Goal: Information Seeking & Learning: Learn about a topic

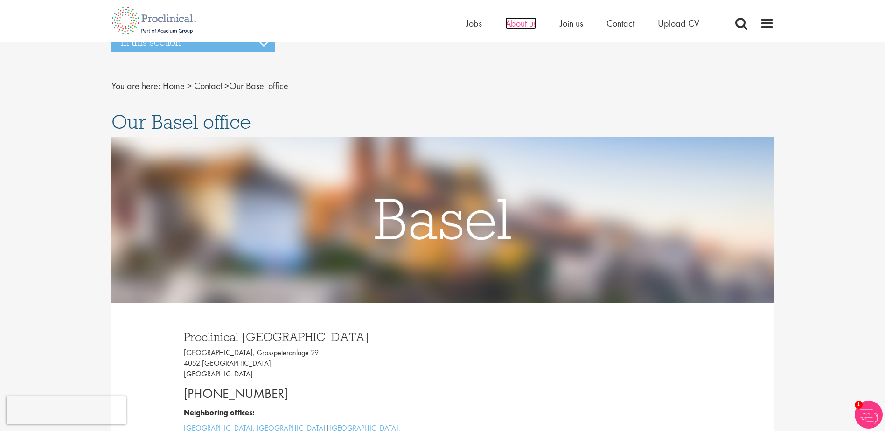
click at [518, 23] on span "About us" at bounding box center [521, 23] width 31 height 12
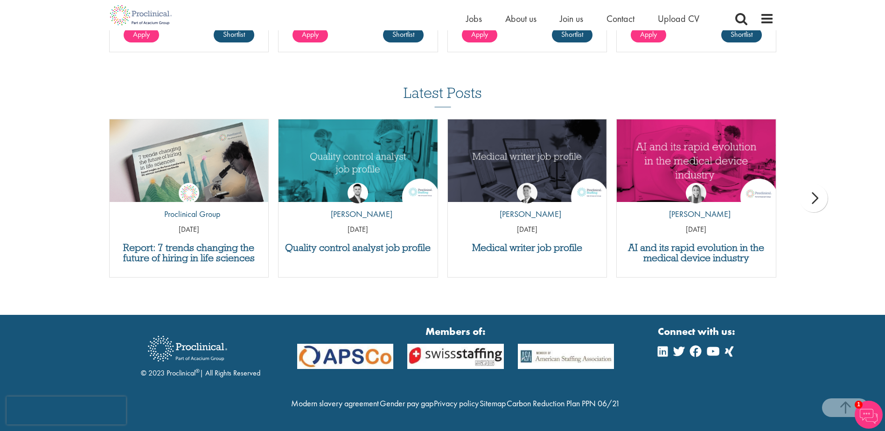
scroll to position [1847, 0]
click at [507, 404] on link "Carbon Reduction Plan PPN 06/21" at bounding box center [563, 403] width 113 height 11
click at [377, 398] on link "Modern slavery agreement" at bounding box center [335, 403] width 88 height 11
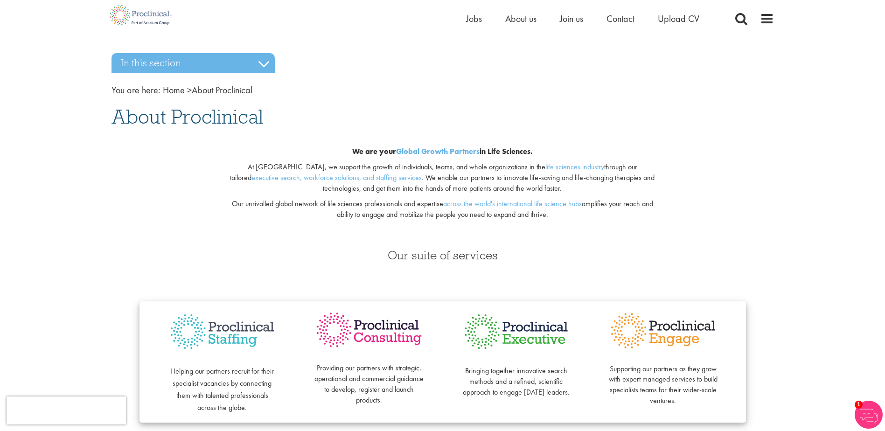
scroll to position [0, 0]
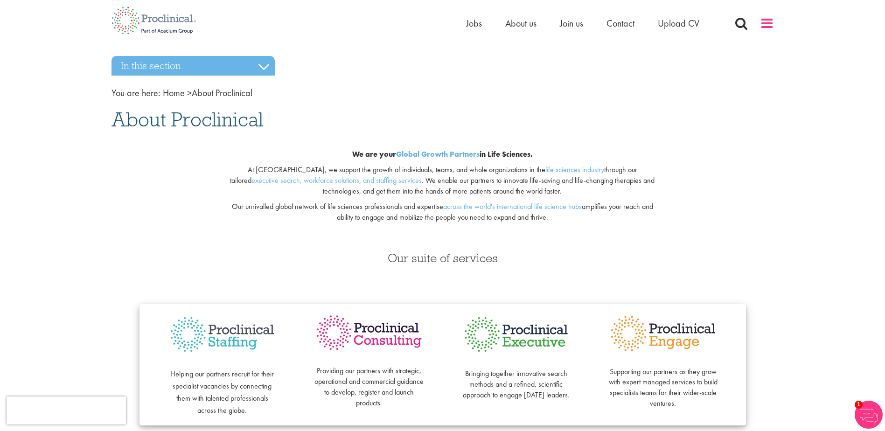
click at [770, 18] on span at bounding box center [767, 23] width 14 height 14
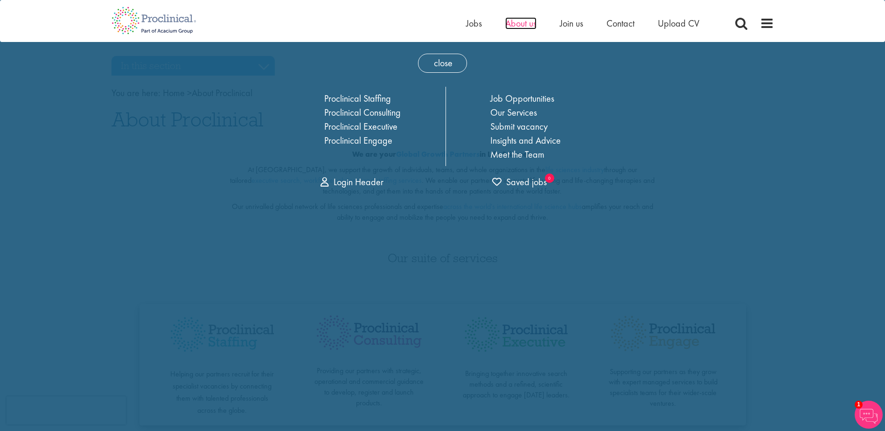
click at [512, 22] on span "About us" at bounding box center [521, 23] width 31 height 12
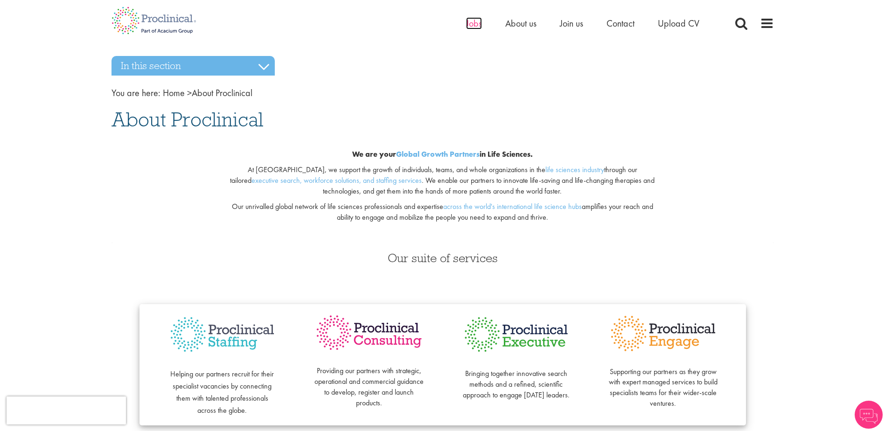
click at [473, 27] on span "Jobs" at bounding box center [474, 23] width 16 height 12
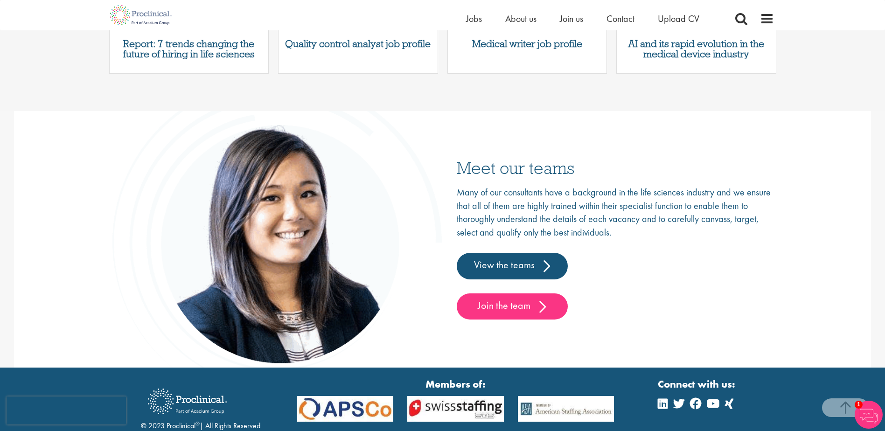
scroll to position [1461, 0]
